Goal: Information Seeking & Learning: Find specific fact

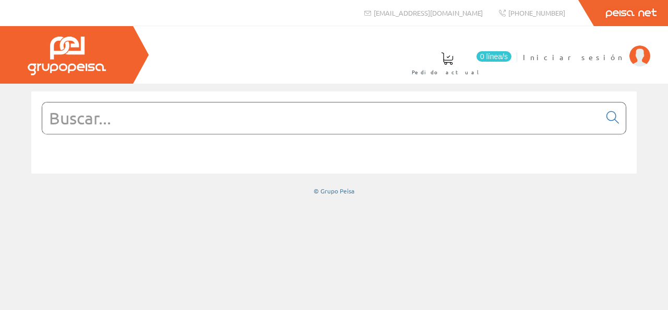
click at [90, 119] on input "text" at bounding box center [321, 117] width 558 height 31
type input "tierra"
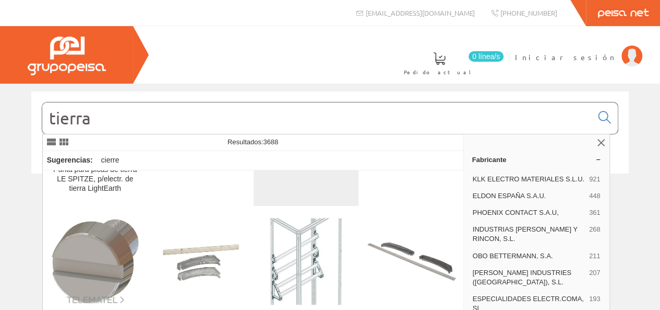
scroll to position [365, 0]
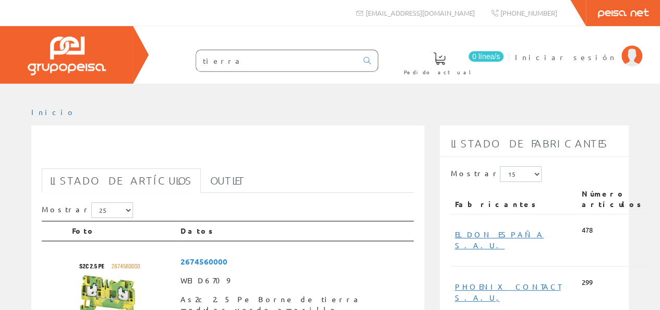
click at [242, 56] on input "tierra" at bounding box center [276, 60] width 161 height 21
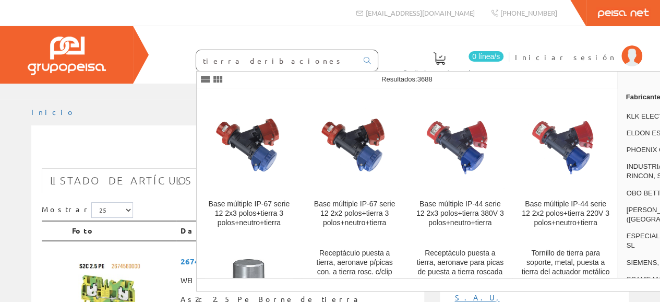
type input "tierra deribaciones"
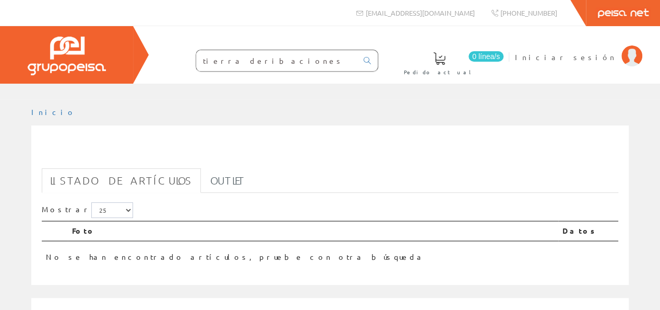
click at [263, 60] on input "tierra deribaciones" at bounding box center [276, 60] width 161 height 21
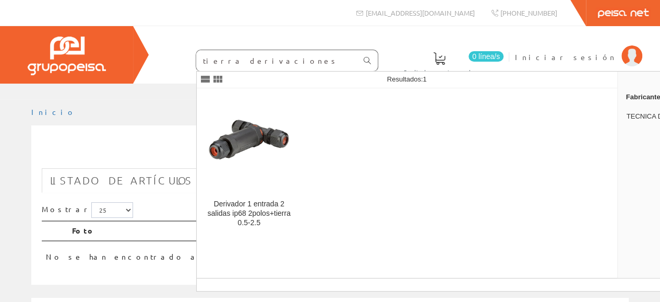
type input "tierra derivaciones"
click at [369, 60] on icon at bounding box center [367, 60] width 7 height 7
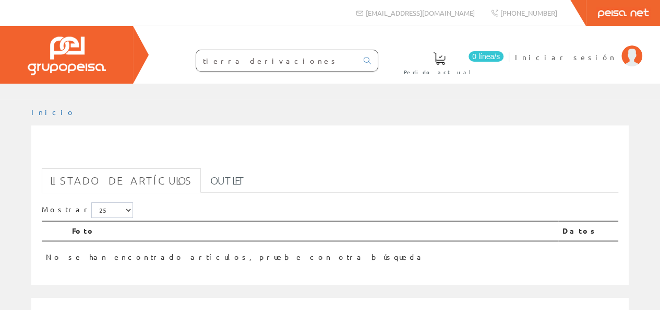
click at [265, 57] on input "tierra derivaciones" at bounding box center [276, 60] width 161 height 21
click at [369, 58] on icon at bounding box center [367, 60] width 7 height 7
click at [271, 67] on input "tierra derivaciones" at bounding box center [276, 60] width 161 height 21
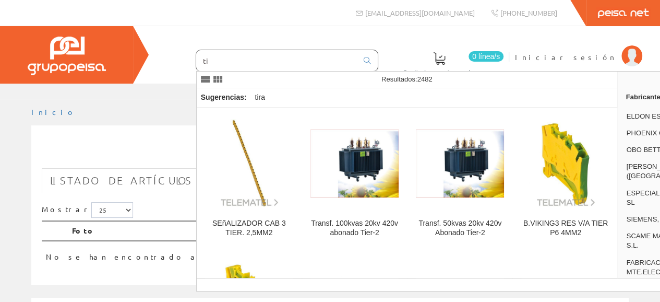
type input "t"
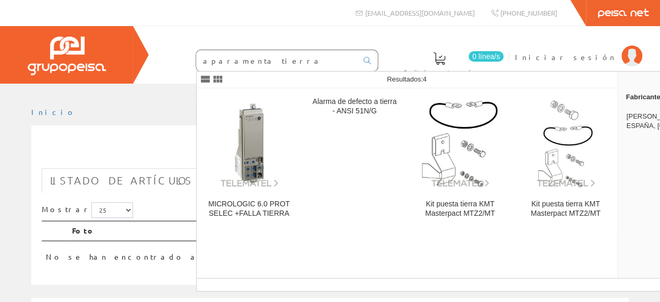
type input "aparamenta tierra"
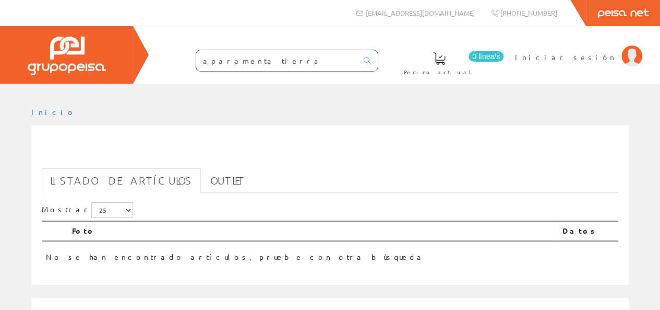
click at [244, 57] on input "aparamenta tierra" at bounding box center [276, 60] width 161 height 21
click at [374, 62] on link at bounding box center [367, 61] width 21 height 18
click at [242, 60] on input "aparamenta tierra" at bounding box center [276, 60] width 161 height 21
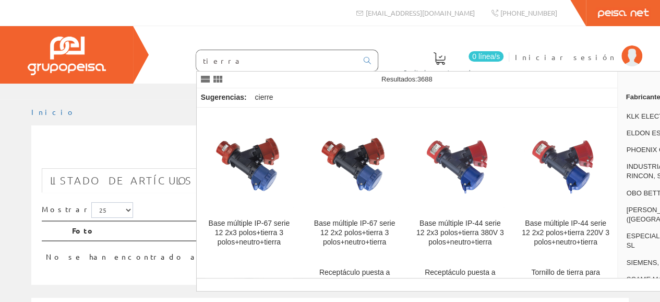
type input "tierra"
click at [369, 60] on icon at bounding box center [367, 60] width 7 height 7
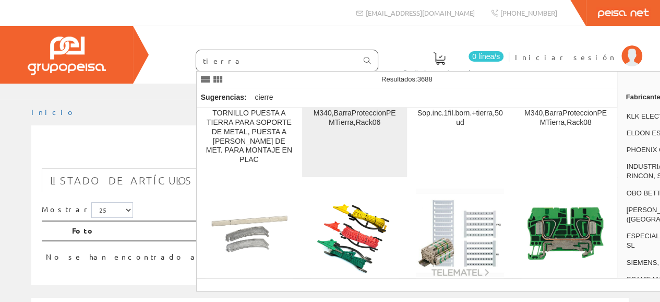
scroll to position [418, 0]
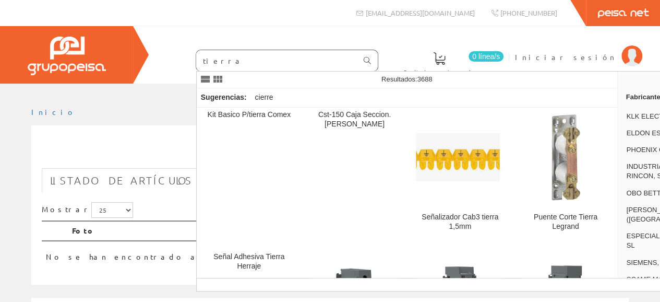
scroll to position [835, 0]
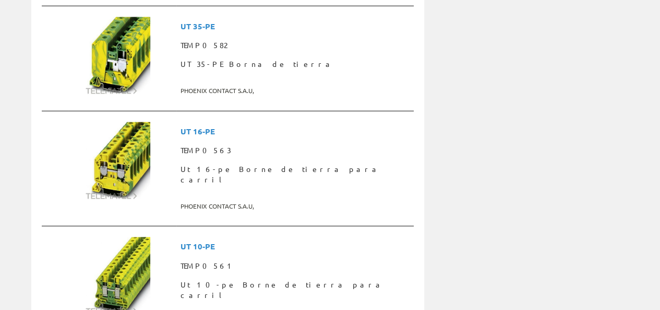
scroll to position [2722, 0]
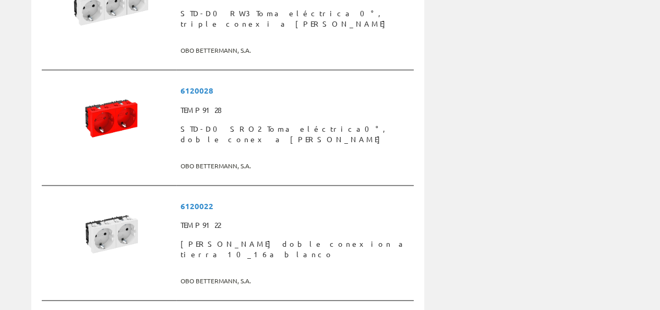
scroll to position [1428, 0]
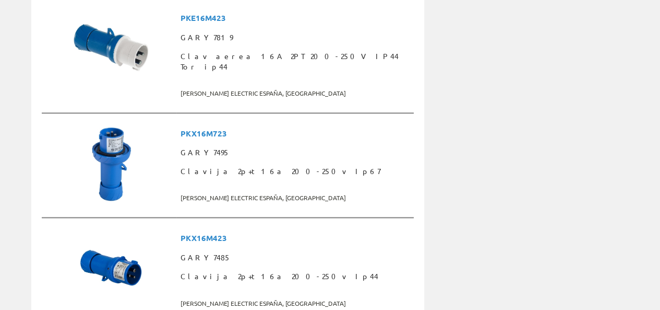
scroll to position [2700, 0]
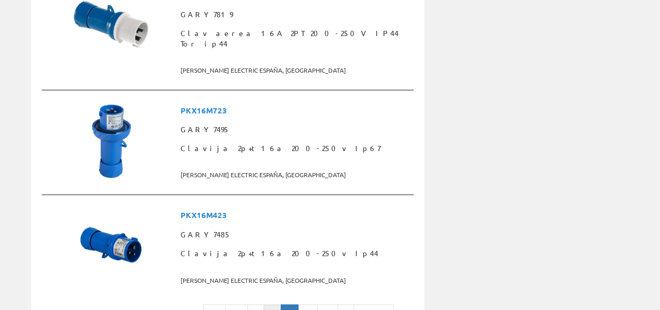
click at [281, 304] on link "3" at bounding box center [273, 313] width 18 height 18
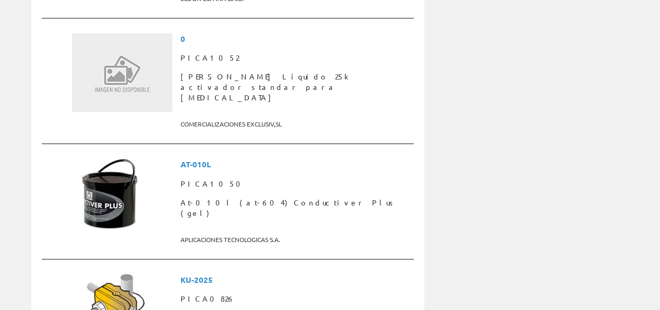
scroll to position [1827, 0]
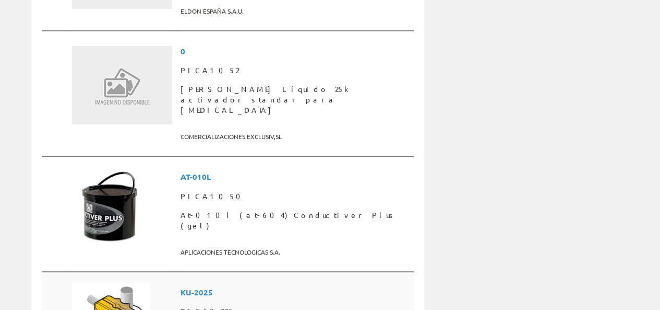
click at [218, 302] on span "PICA0826" at bounding box center [295, 311] width 229 height 19
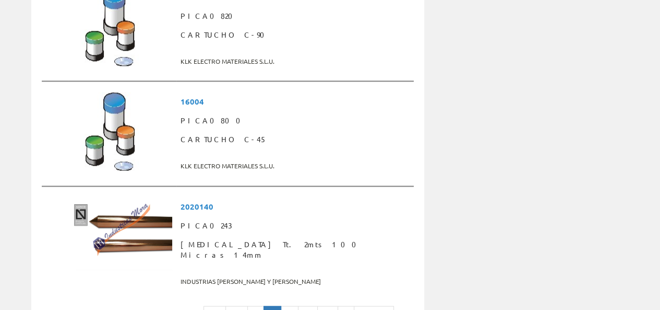
scroll to position [2767, 0]
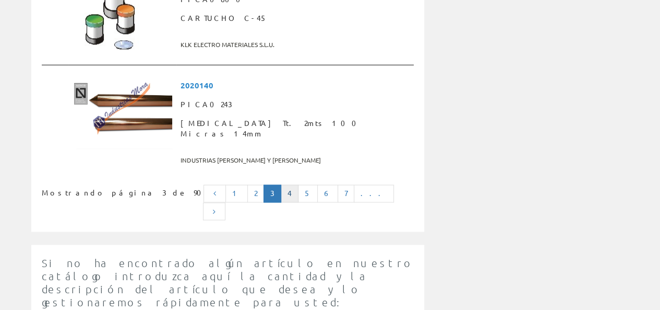
click at [299, 184] on link "4" at bounding box center [290, 193] width 18 height 18
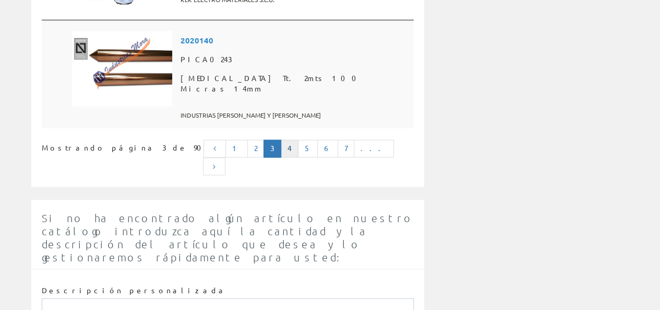
scroll to position [2804, 0]
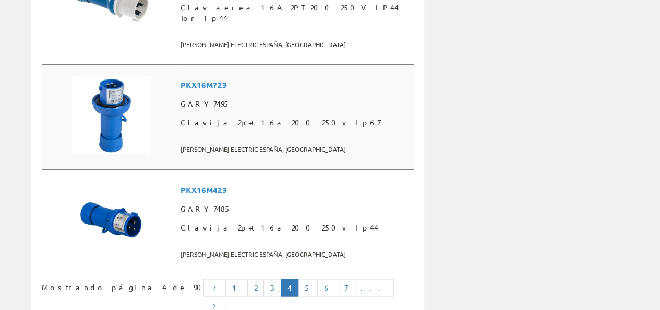
scroll to position [2595, 0]
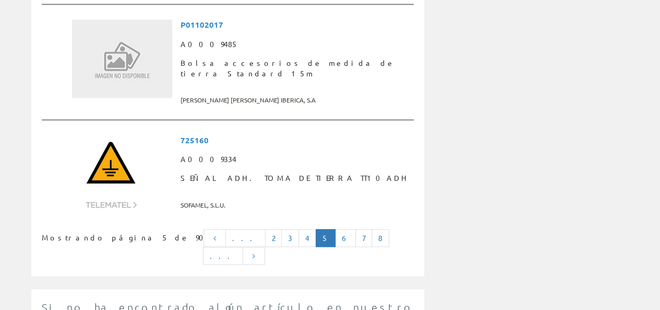
scroll to position [2767, 0]
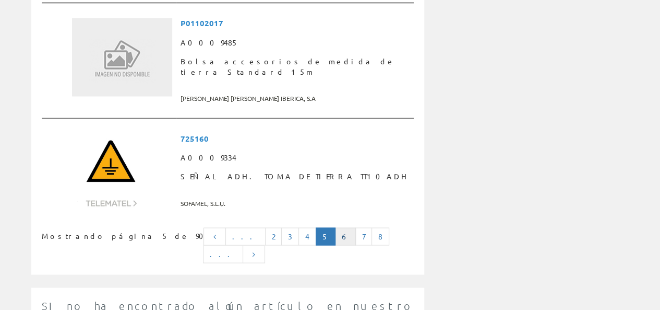
click at [335, 227] on link "6" at bounding box center [345, 236] width 21 height 18
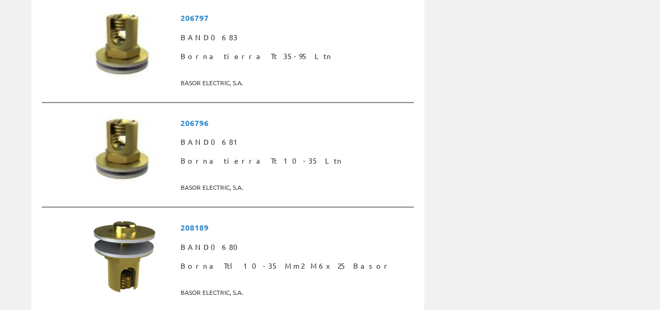
scroll to position [2197, 0]
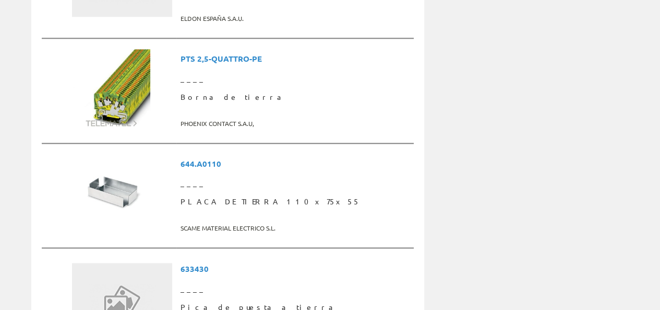
scroll to position [2767, 0]
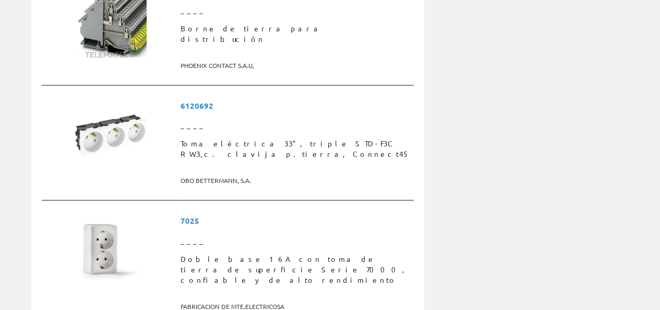
scroll to position [2141, 0]
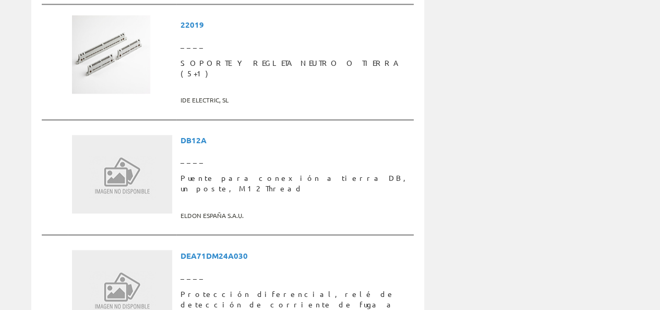
scroll to position [2767, 0]
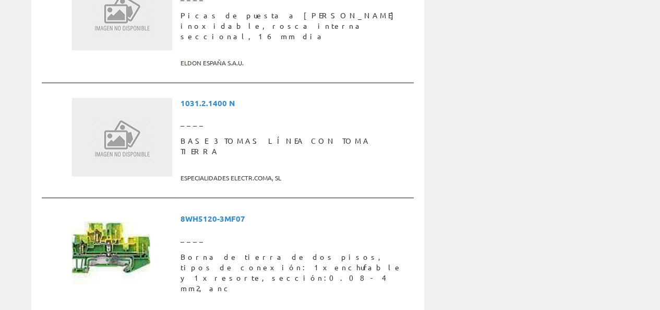
scroll to position [2819, 0]
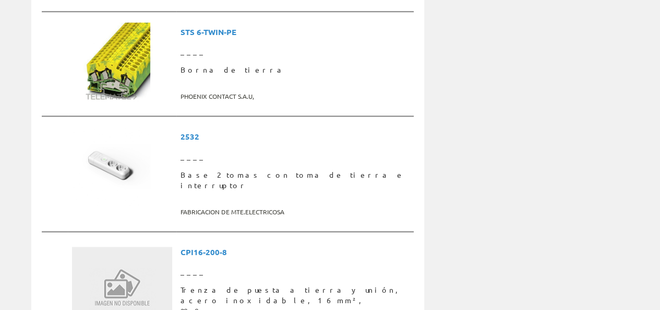
scroll to position [2715, 0]
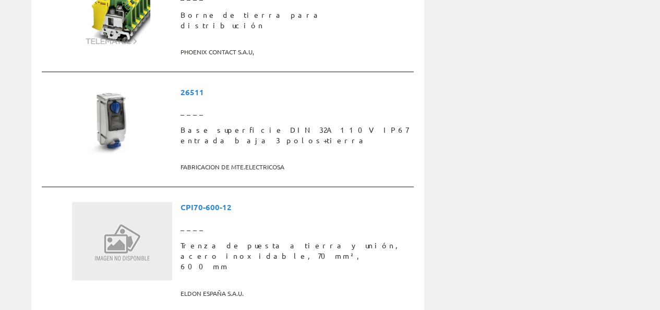
scroll to position [2715, 0]
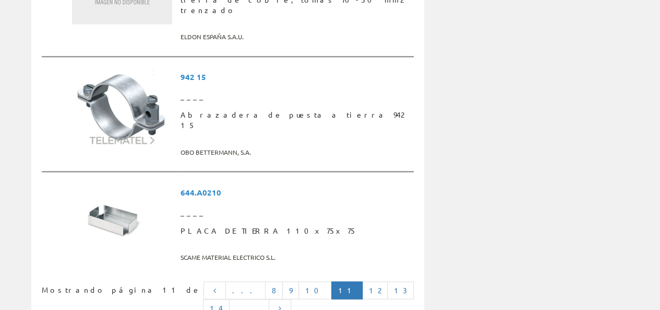
scroll to position [2819, 0]
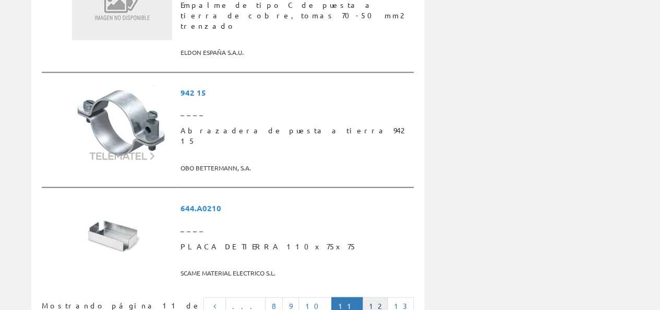
click at [362, 297] on link "12" at bounding box center [375, 306] width 26 height 18
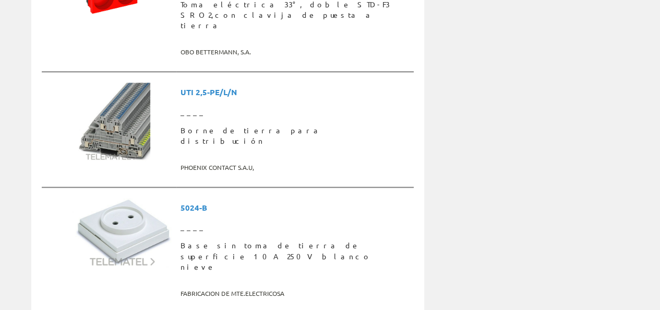
scroll to position [2767, 0]
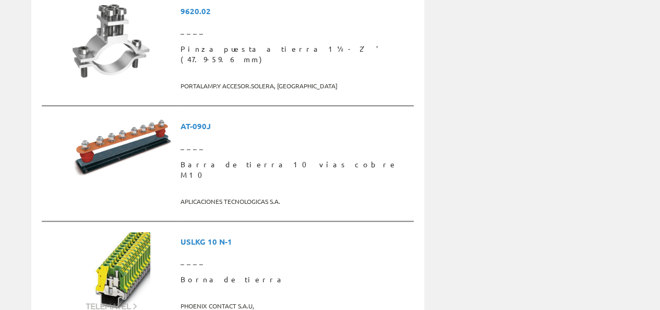
scroll to position [2715, 0]
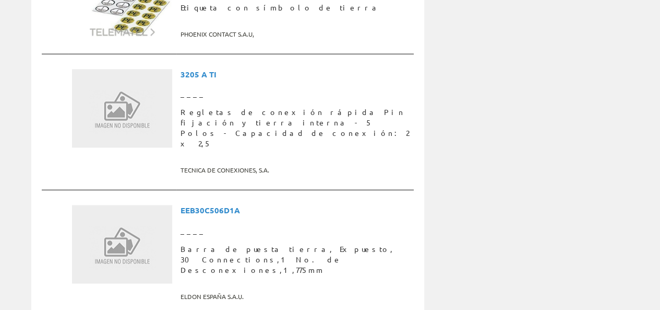
scroll to position [2819, 0]
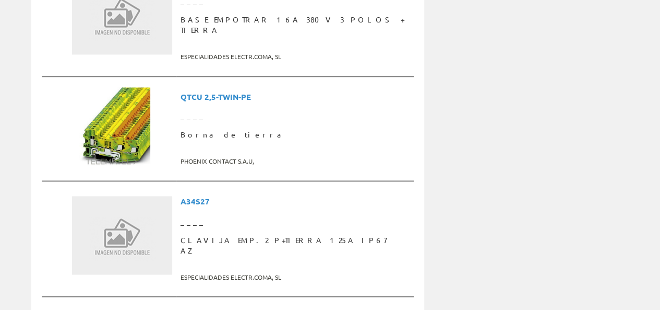
scroll to position [2819, 0]
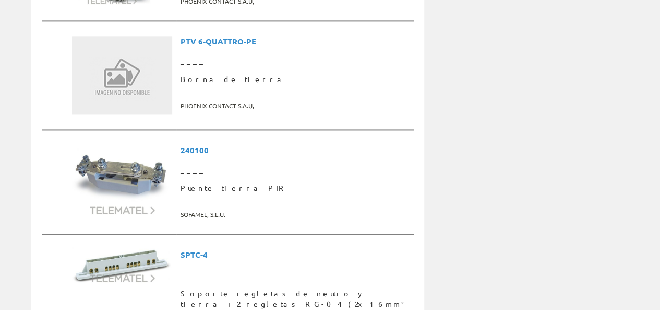
scroll to position [2715, 0]
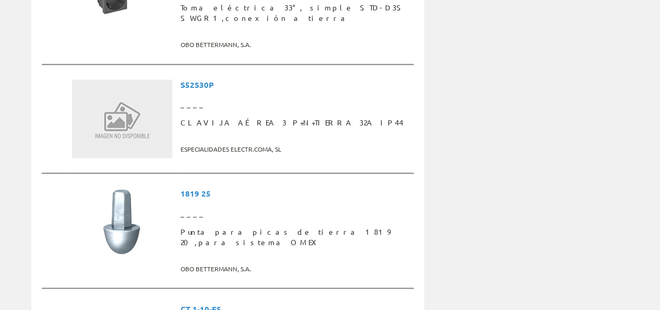
scroll to position [2819, 0]
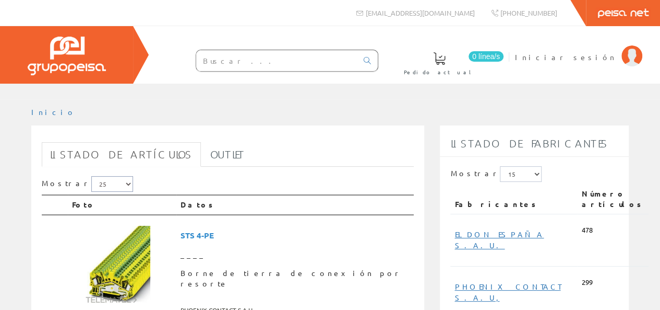
click at [109, 182] on select "5 15 25 50" at bounding box center [112, 184] width 42 height 16
select select "50"
click at [91, 176] on select "5 15 25 50" at bounding box center [112, 184] width 42 height 16
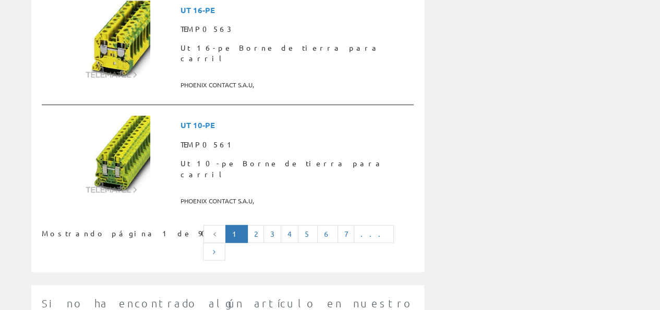
scroll to position [2801, 0]
click at [281, 224] on link "3" at bounding box center [273, 233] width 18 height 18
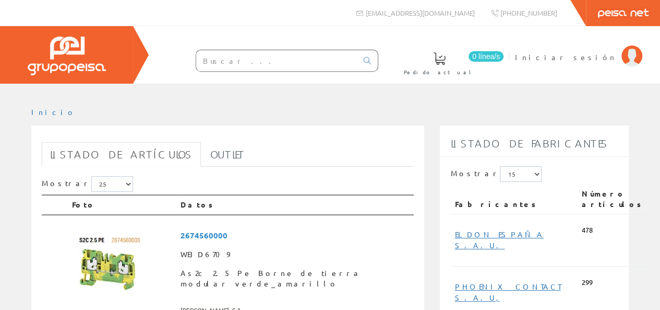
click at [243, 59] on input "text" at bounding box center [276, 60] width 161 height 21
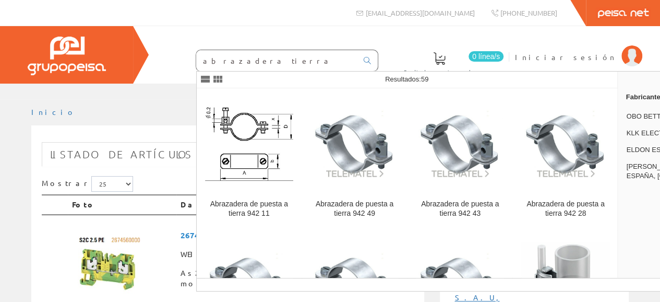
type input "abrazadera tierra"
click at [365, 61] on icon at bounding box center [367, 60] width 7 height 7
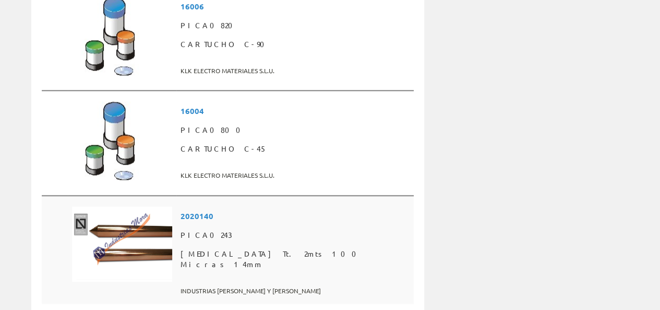
scroll to position [2812, 0]
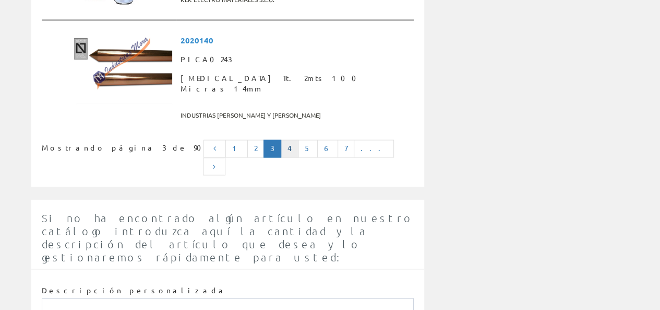
click at [299, 139] on link "4" at bounding box center [290, 148] width 18 height 18
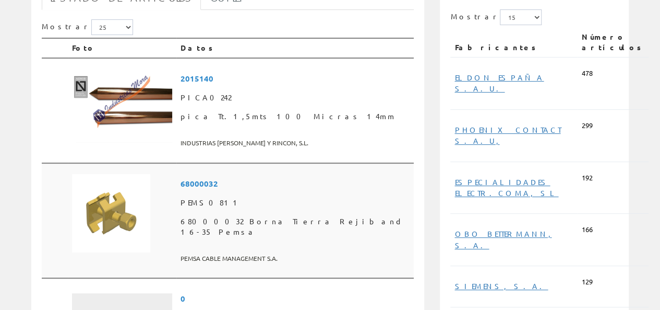
scroll to position [209, 0]
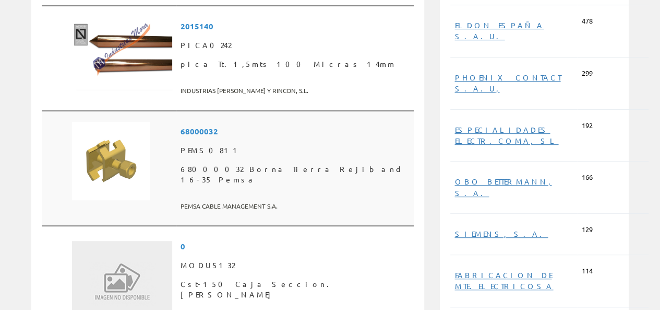
click at [260, 172] on span "68000032 Borna Tierra Rejiband 16-35 Pemsa" at bounding box center [295, 174] width 229 height 29
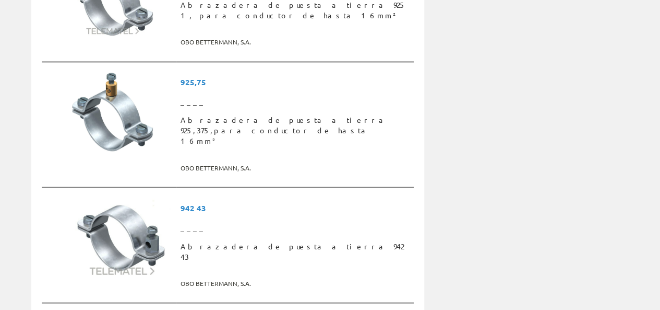
scroll to position [2819, 0]
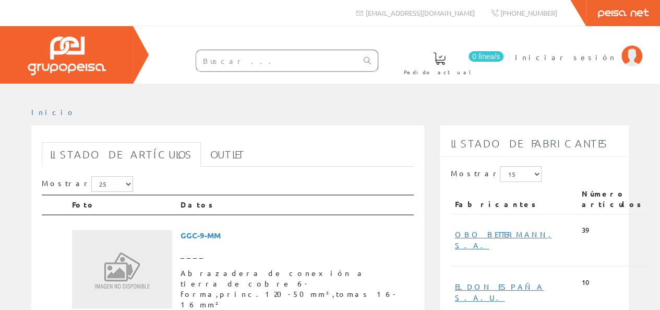
click at [220, 56] on input "text" at bounding box center [276, 60] width 161 height 21
type input "p"
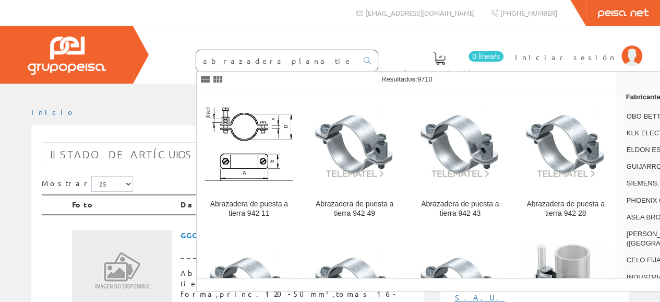
type input "abrazadera plana tierra"
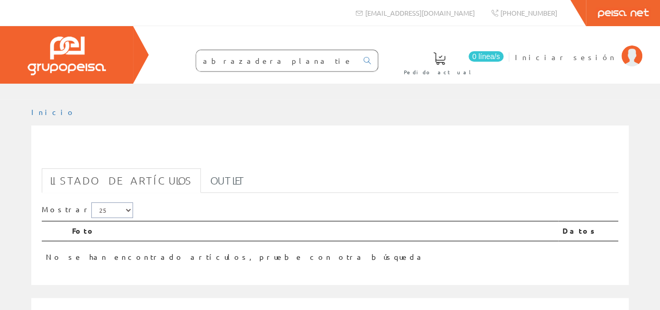
click at [109, 211] on select "5 15 25 50" at bounding box center [112, 210] width 42 height 16
select select "50"
click at [91, 202] on select "5 15 25 50" at bounding box center [112, 210] width 42 height 16
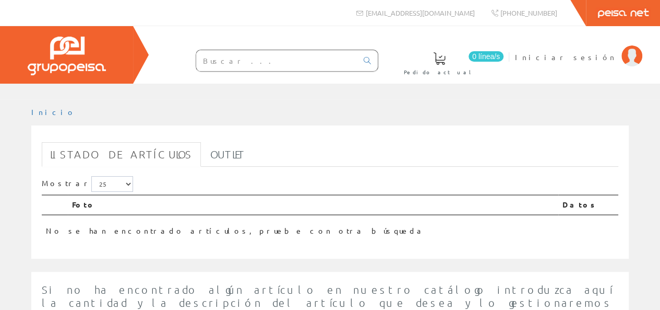
click at [223, 59] on input "text" at bounding box center [276, 60] width 161 height 21
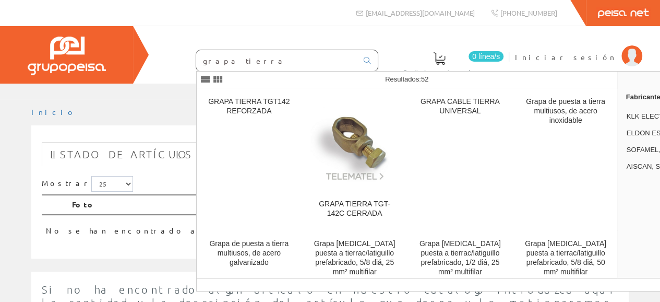
type input "grapa tierra"
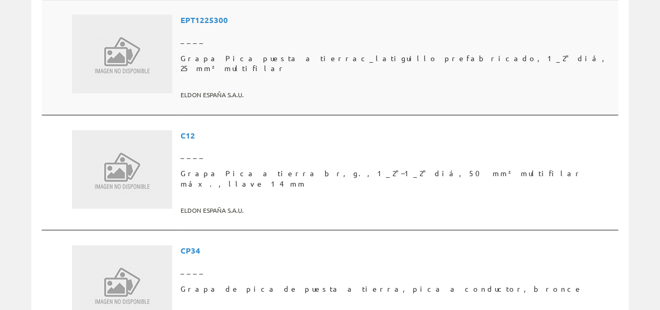
scroll to position [365, 0]
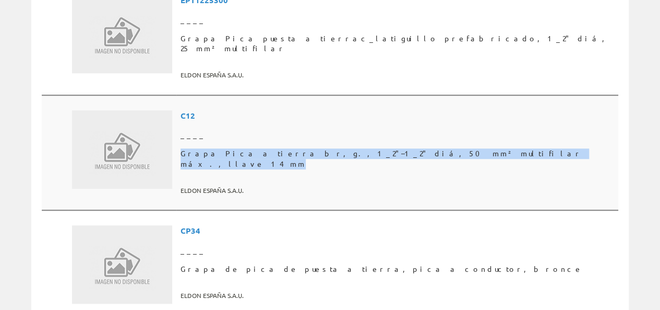
drag, startPoint x: 228, startPoint y: 142, endPoint x: 483, endPoint y: 145, distance: 255.3
click at [483, 145] on td "C12 ____ Grapa Pica a tierra br, g., 1_2"–1_2" diá, 50 mm² multifilar máx., lla…" at bounding box center [397, 152] width 442 height 115
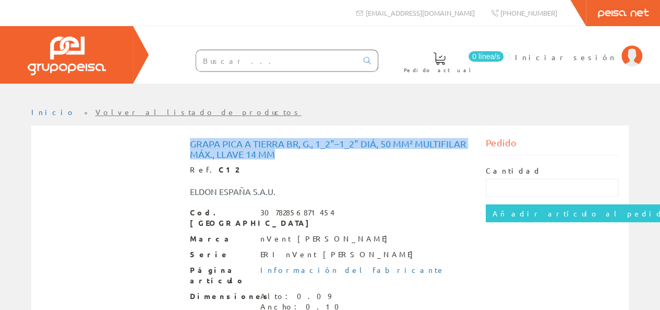
drag, startPoint x: 190, startPoint y: 141, endPoint x: 279, endPoint y: 149, distance: 89.1
click at [278, 150] on h1 "Grapa Pica a tierra br, g., 1_2"–1_2" diá, 50 mm² multifilar máx., llave 14 mm" at bounding box center [330, 148] width 281 height 21
copy h1 "Grapa Pica a tierra br, g., 1_2"–1_2" diá, 50 mm² multifilar máx., llave 14 mm"
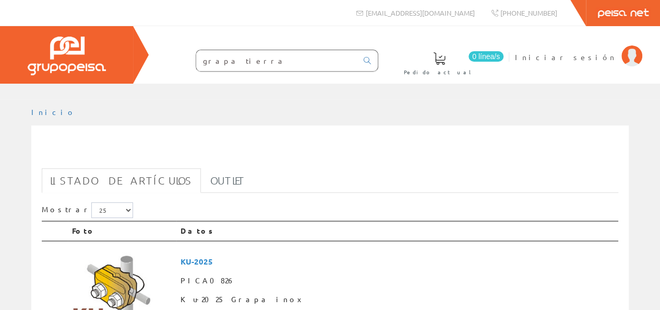
click at [254, 53] on input "grapa tierra" at bounding box center [276, 60] width 161 height 21
type input "g"
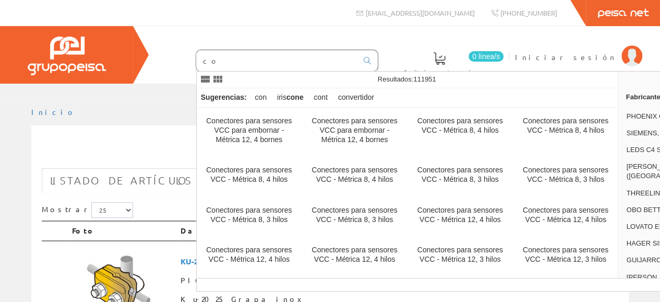
type input "c"
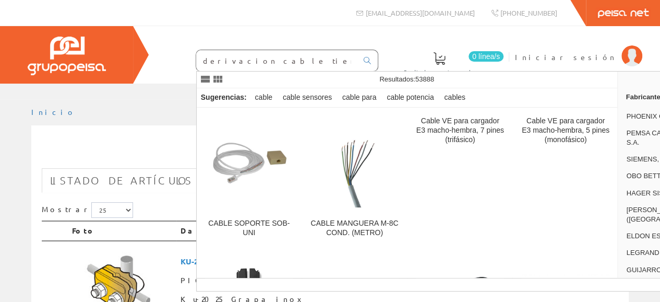
click at [282, 61] on input "derivacion cable tierra" at bounding box center [276, 60] width 161 height 21
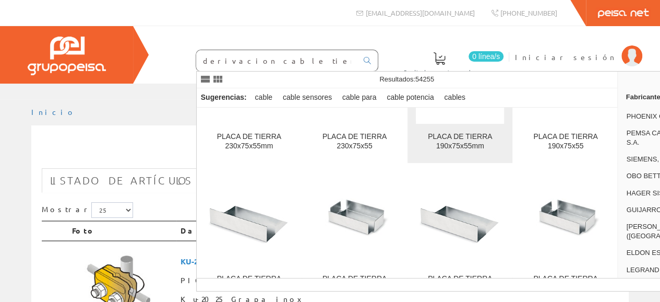
scroll to position [27955, 0]
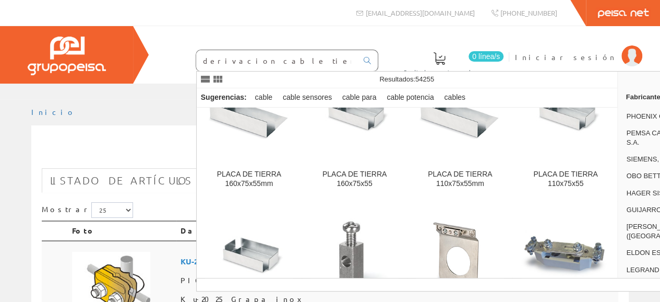
type input "derivacion cable tierra desnudo"
